Goal: Check status: Check status

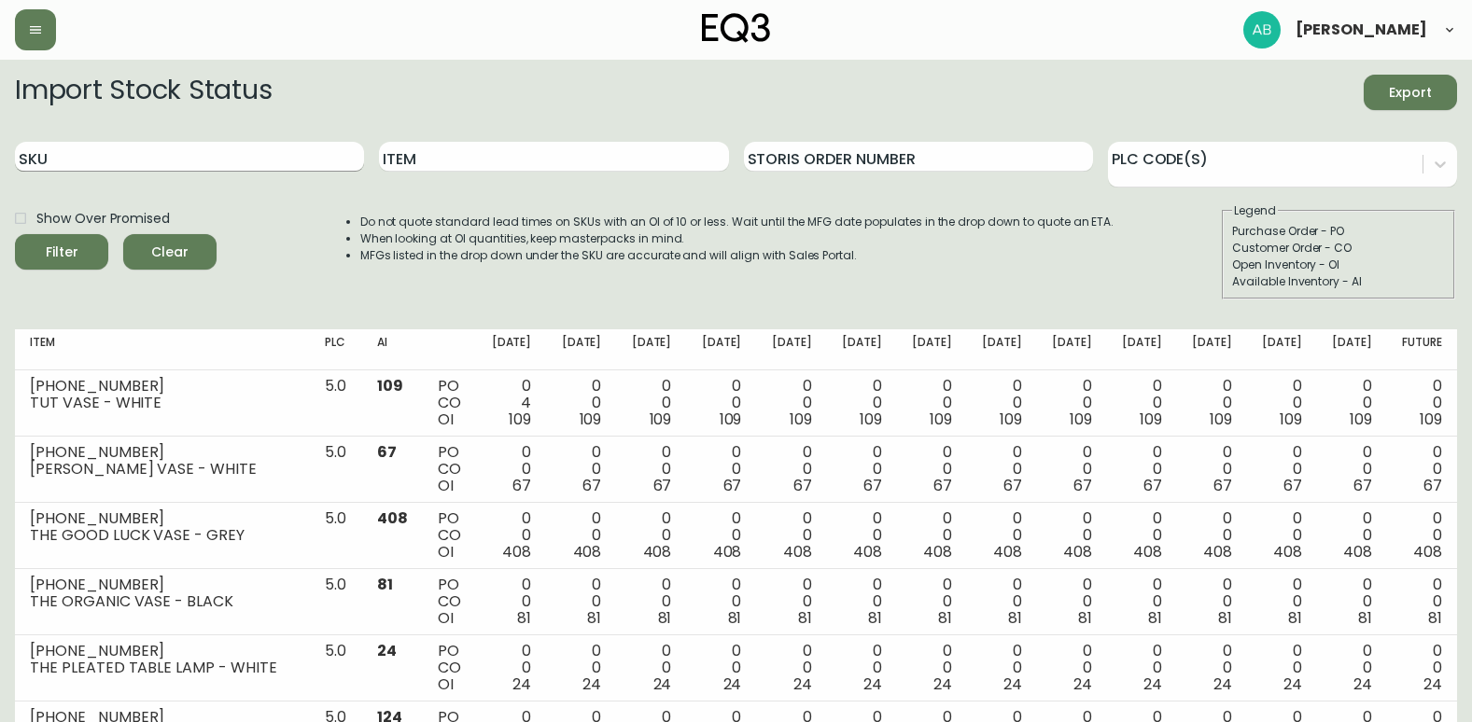
click at [65, 163] on input "SKU" at bounding box center [189, 157] width 349 height 30
click at [218, 155] on input "SKU" at bounding box center [189, 157] width 349 height 30
type input "3190"
click at [15, 234] on button "Filter" at bounding box center [61, 251] width 93 height 35
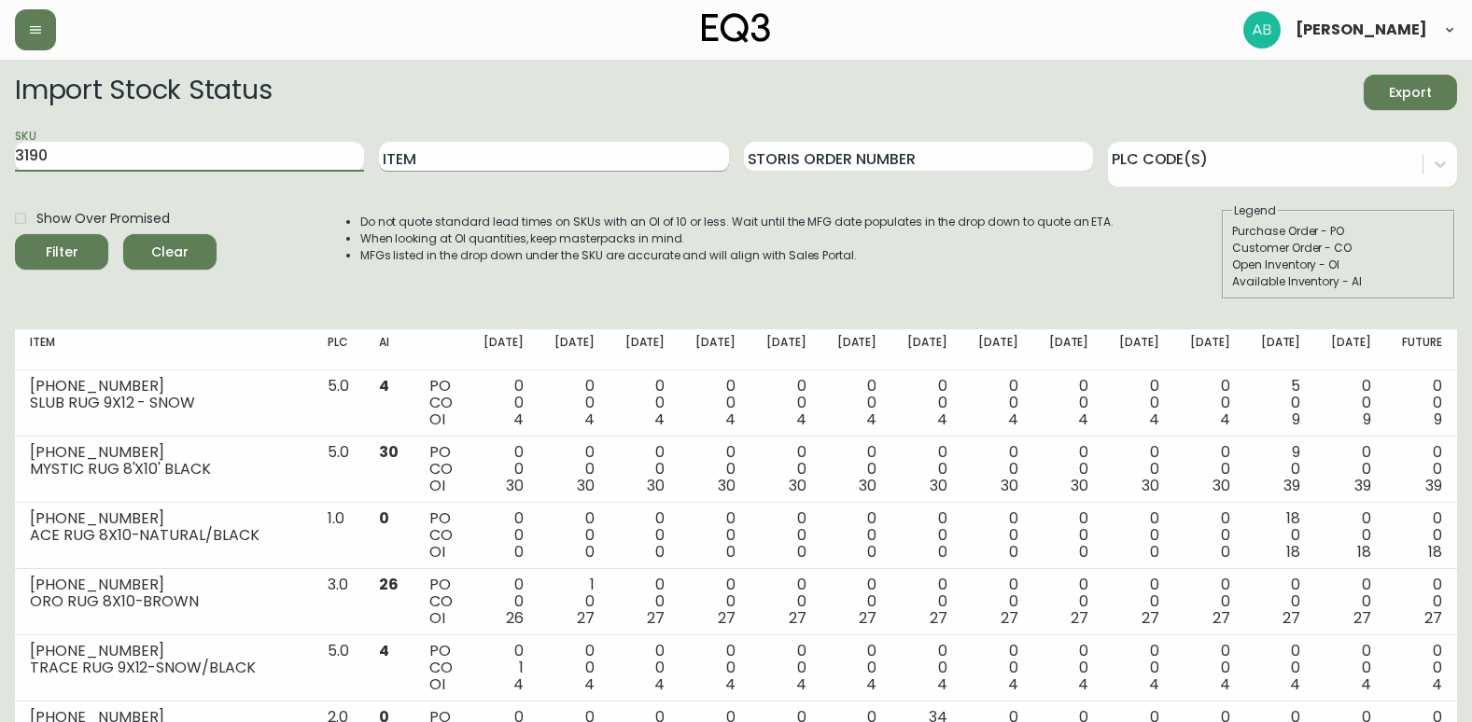
click at [439, 158] on input "Item" at bounding box center [553, 157] width 349 height 30
type input "295"
click at [15, 234] on button "Filter" at bounding box center [61, 251] width 93 height 35
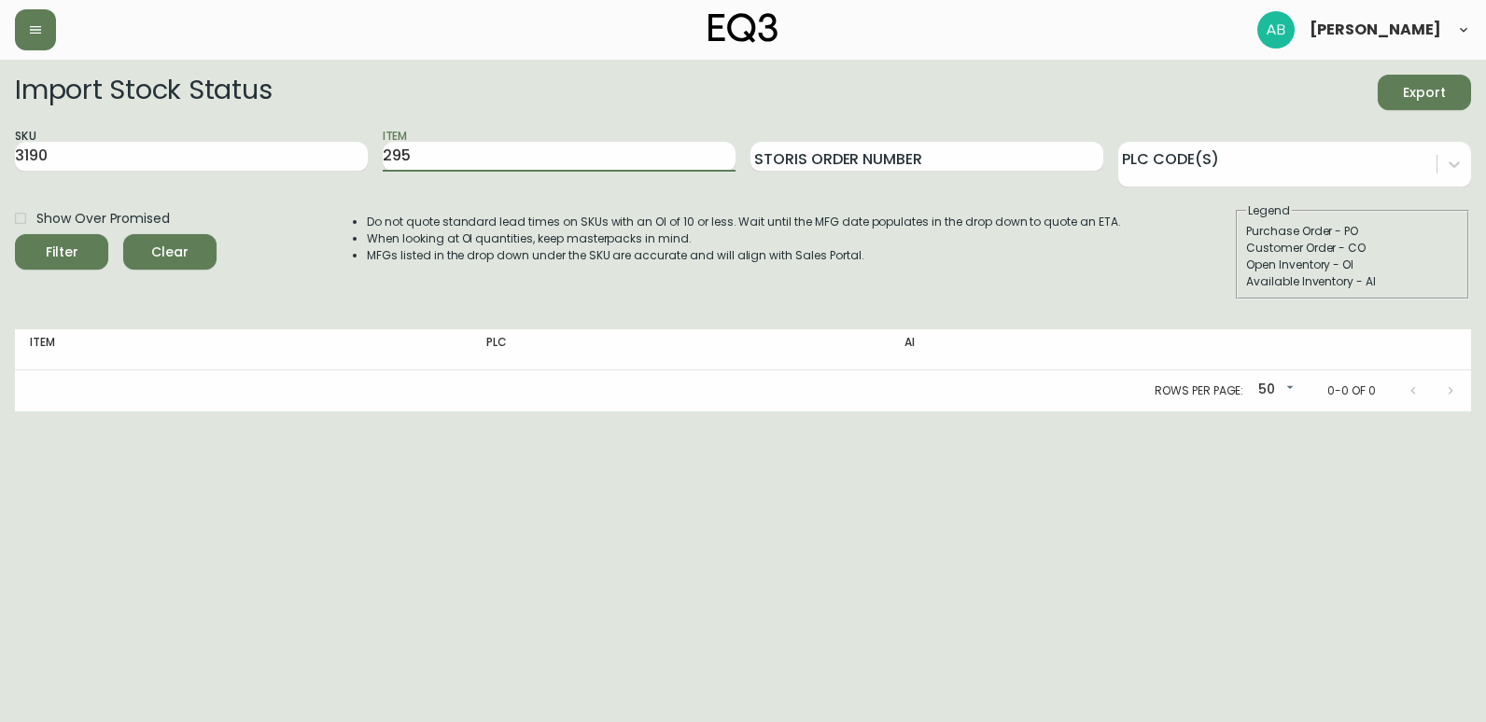
drag, startPoint x: 455, startPoint y: 161, endPoint x: 368, endPoint y: 143, distance: 88.8
click at [368, 143] on div "SKU 3190 Item 295 Storis Order Number PLC Code(s)" at bounding box center [743, 157] width 1456 height 61
click at [272, 157] on input "3190" at bounding box center [191, 157] width 353 height 30
type input "3190-295"
click at [15, 234] on button "Filter" at bounding box center [61, 251] width 93 height 35
